Goal: Check status: Check status

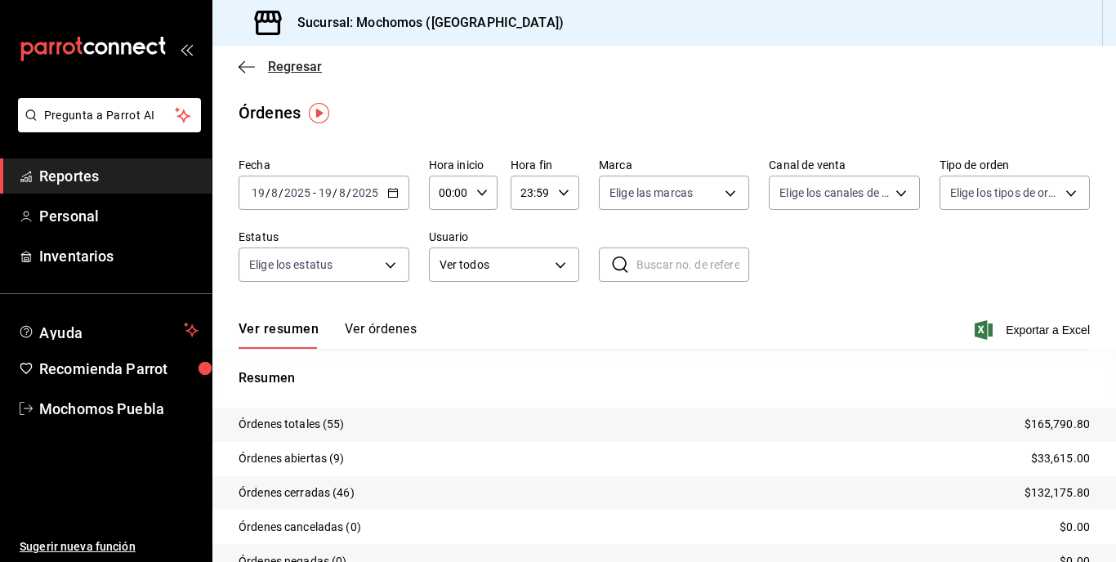
click at [295, 65] on span "Regresar" at bounding box center [295, 67] width 54 height 16
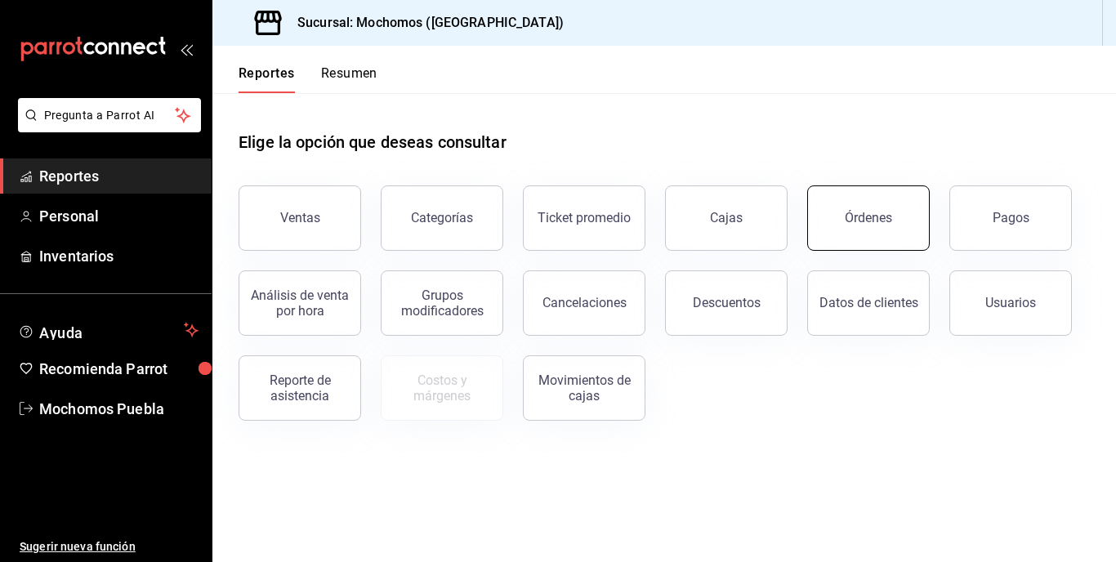
click at [851, 215] on div "Órdenes" at bounding box center [868, 218] width 47 height 16
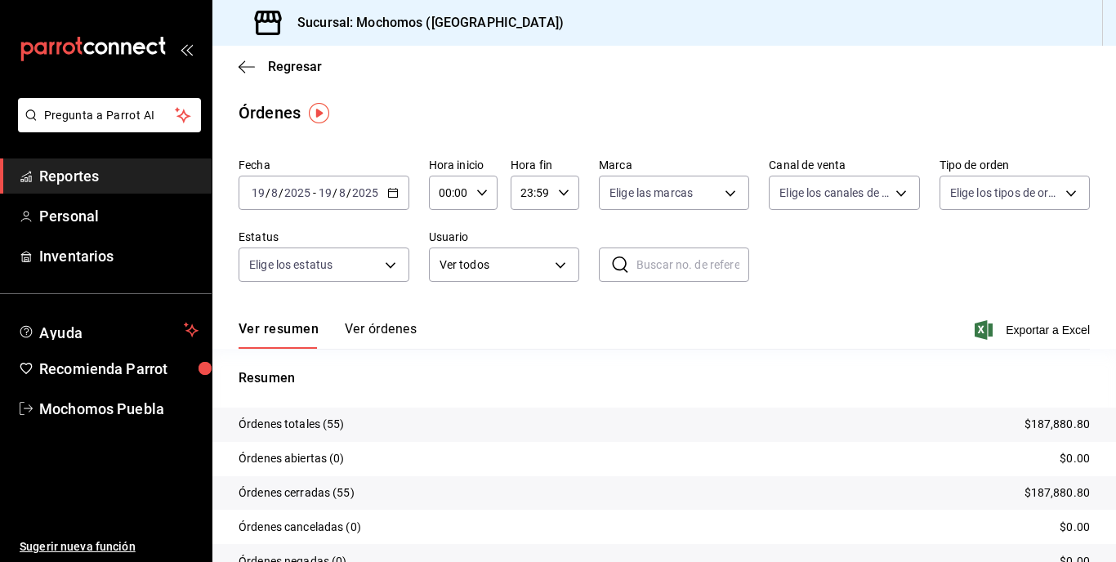
click at [391, 185] on div "[DATE] [DATE] - [DATE] [DATE]" at bounding box center [324, 193] width 171 height 34
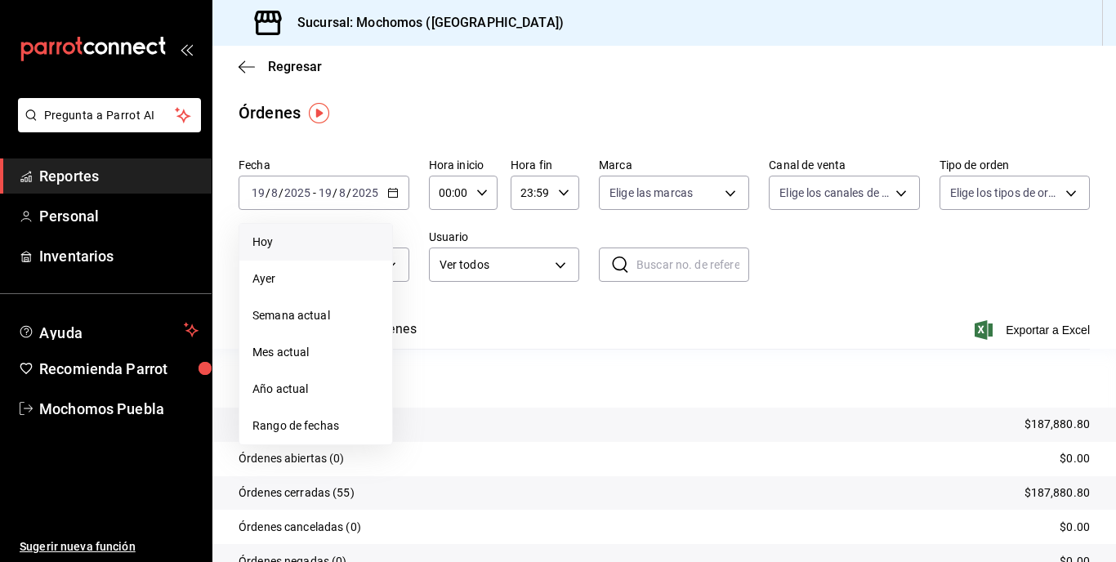
click at [288, 253] on li "Hoy" at bounding box center [315, 242] width 153 height 37
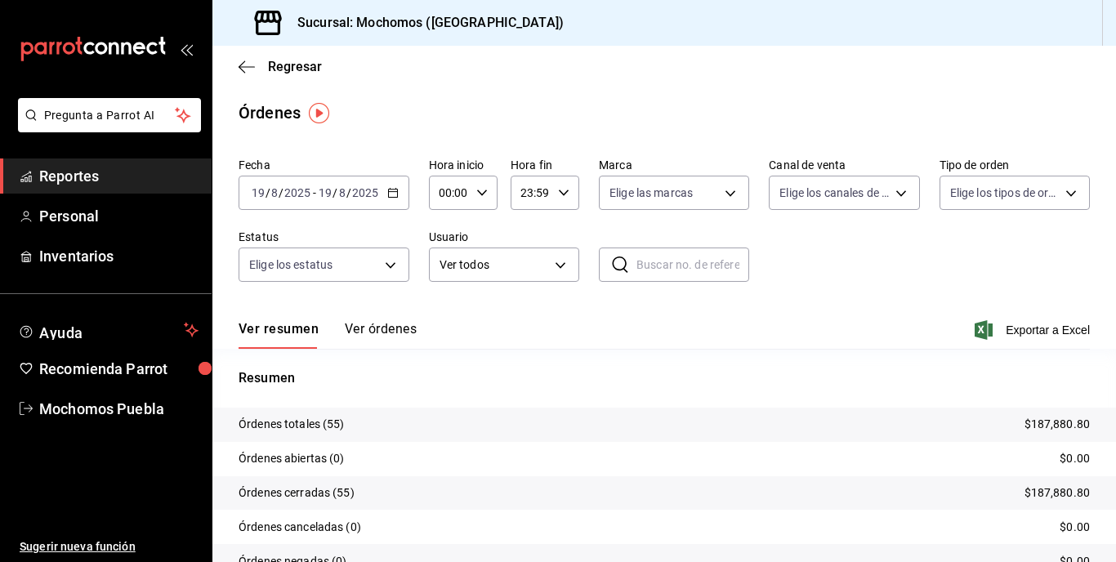
click at [409, 185] on div "Fecha [DATE] [DATE] - [DATE] [DATE] Hora inicio 00:00 Hora inicio Hora fin 23:5…" at bounding box center [665, 226] width 852 height 150
click at [391, 198] on \(Stroke\) "button" at bounding box center [393, 193] width 10 height 9
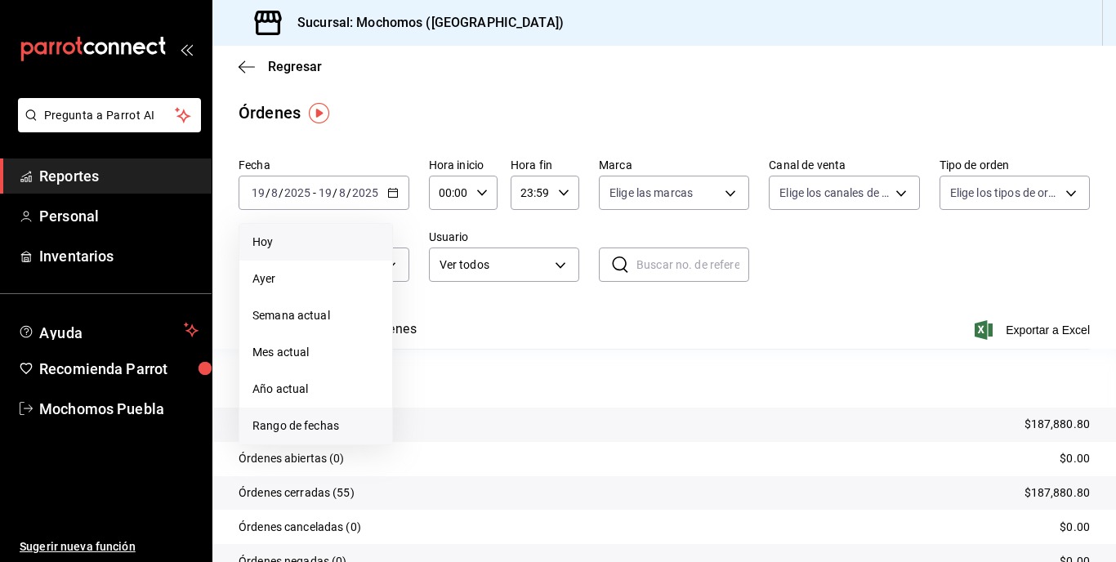
click at [303, 420] on span "Rango de fechas" at bounding box center [316, 426] width 127 height 17
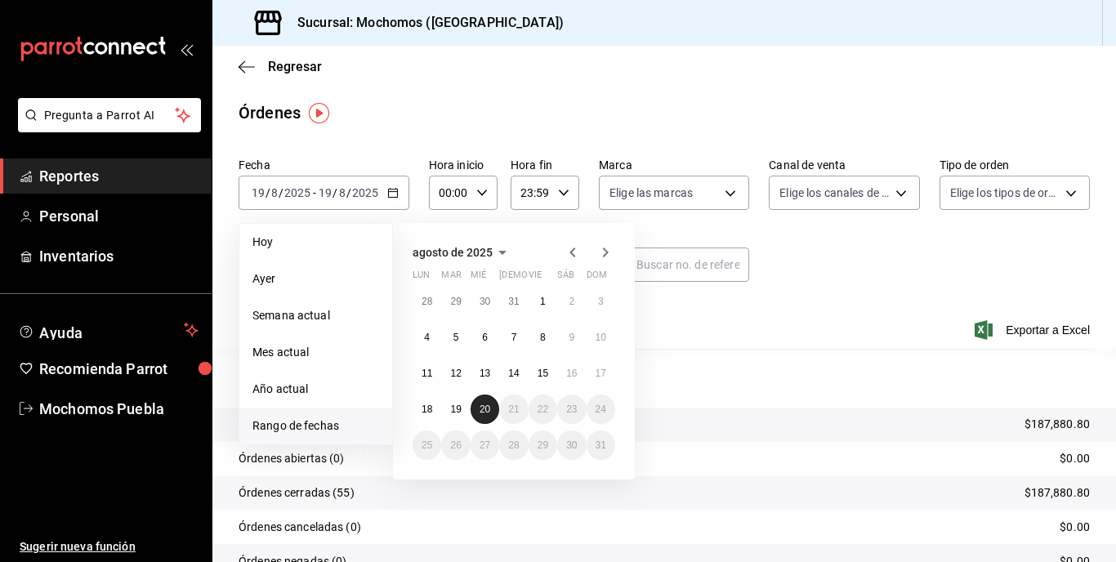
click at [487, 412] on abbr "20" at bounding box center [485, 409] width 11 height 11
click at [487, 411] on abbr "20" at bounding box center [485, 409] width 11 height 11
